Goal: Find specific page/section: Find specific page/section

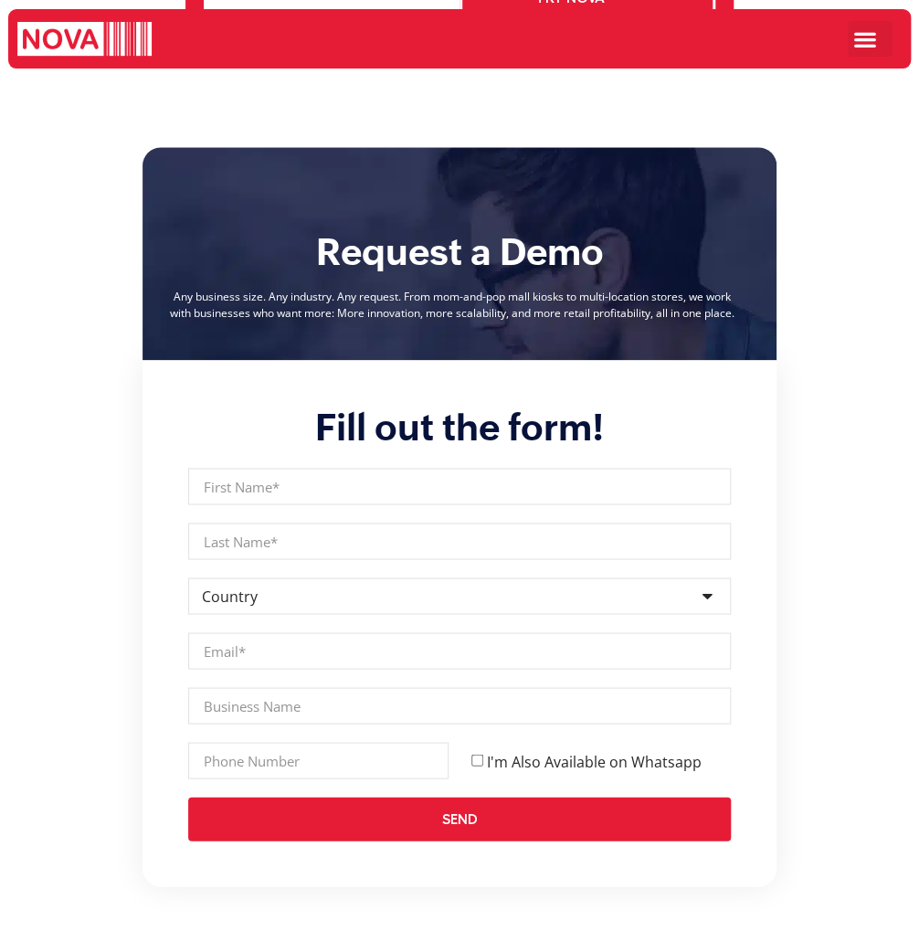
scroll to position [8256, 0]
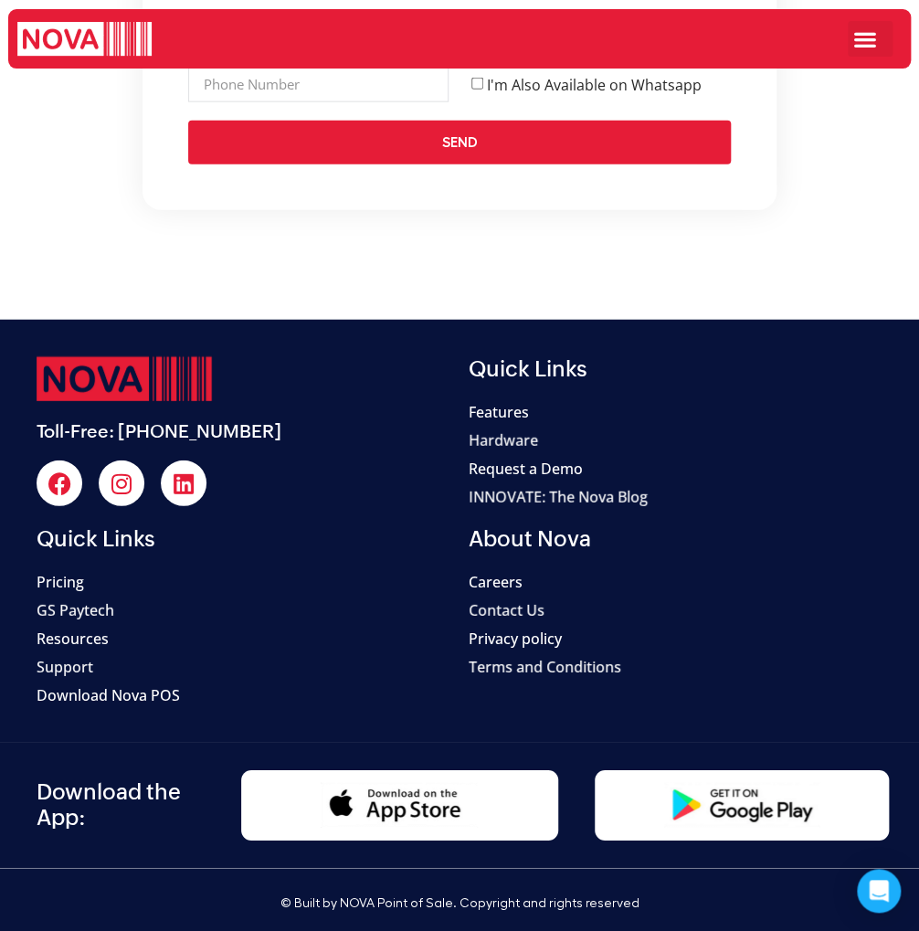
click at [525, 599] on span "Contact Us" at bounding box center [507, 610] width 76 height 22
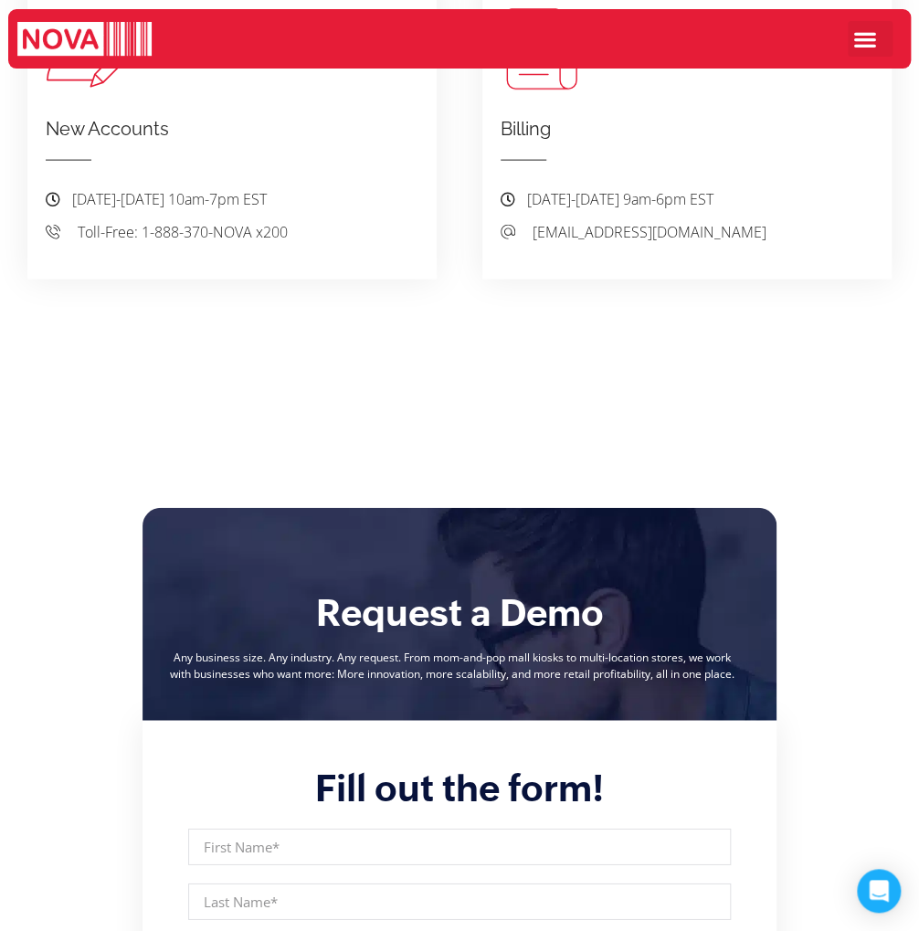
scroll to position [1096, 0]
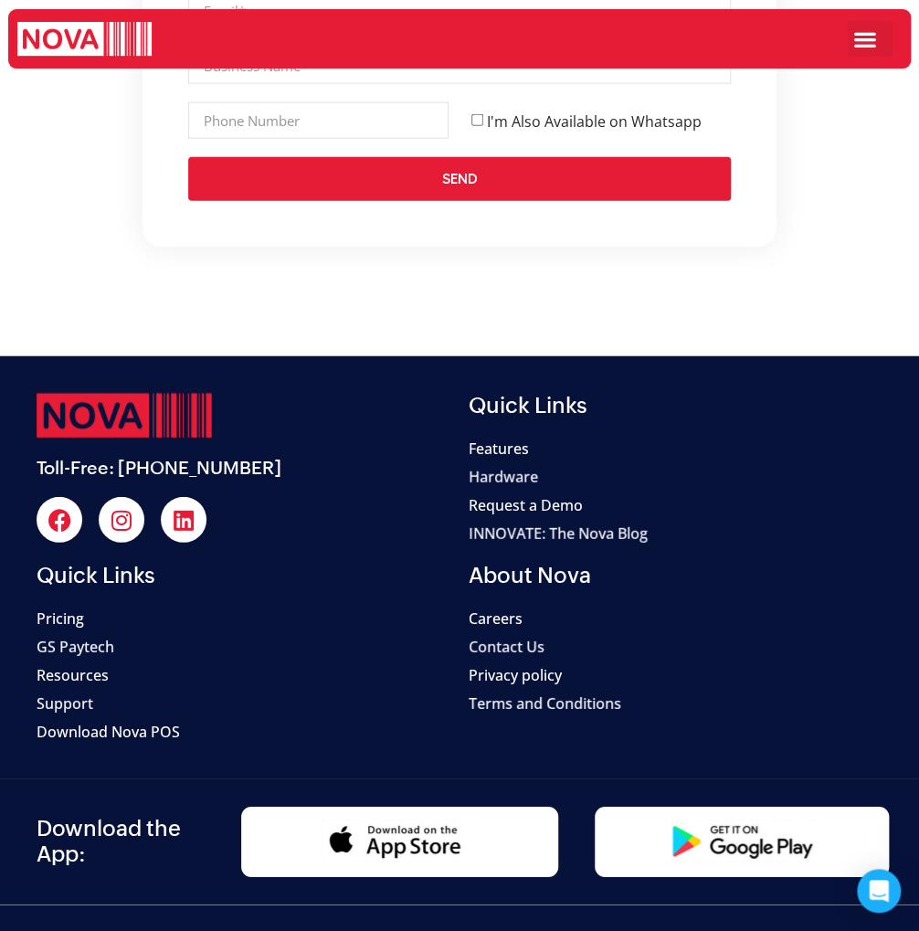
scroll to position [8256, 0]
